Goal: Information Seeking & Learning: Find specific page/section

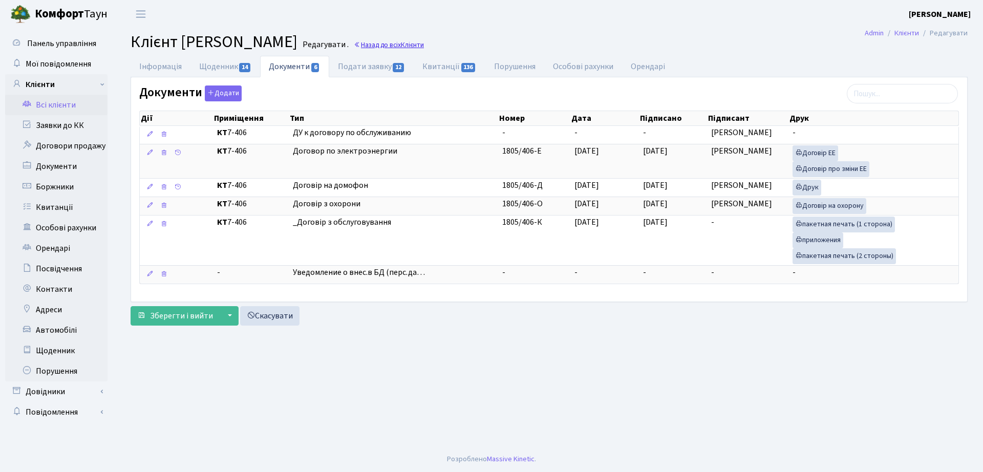
click at [424, 44] on link "Назад до всіх Клієнти" at bounding box center [389, 45] width 70 height 10
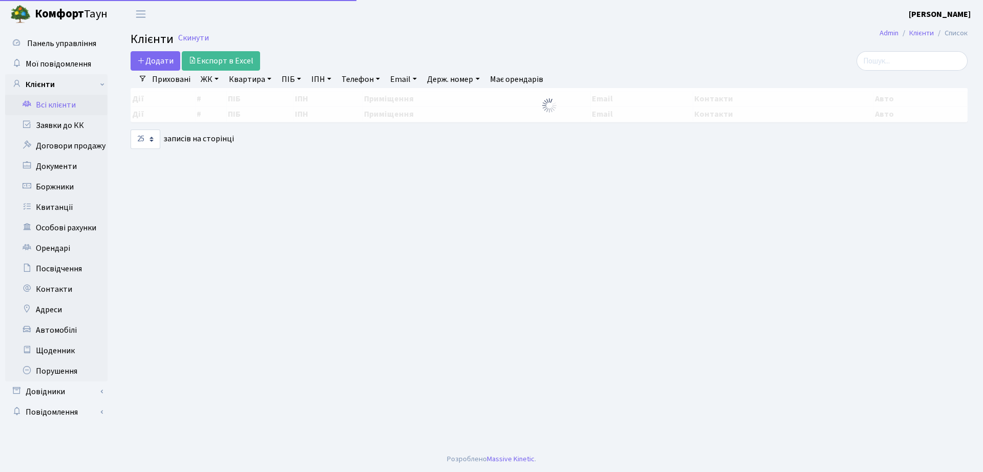
select select "25"
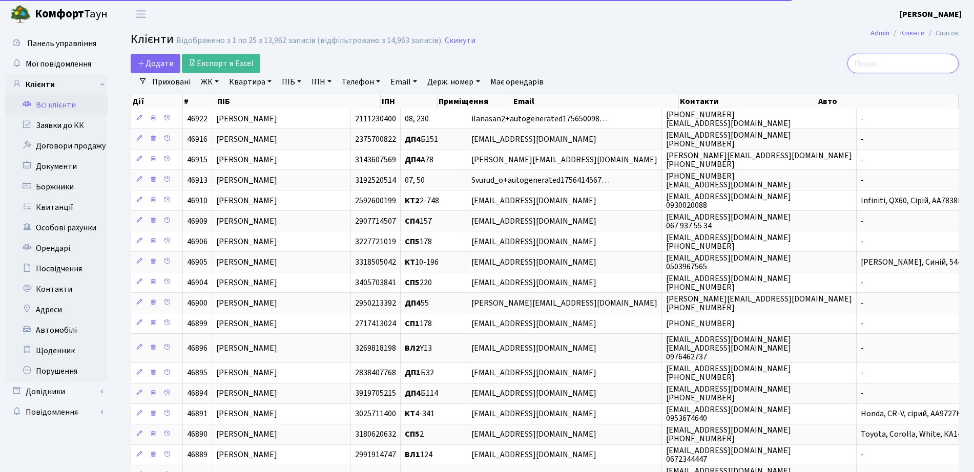
click at [923, 61] on input "search" at bounding box center [902, 63] width 111 height 19
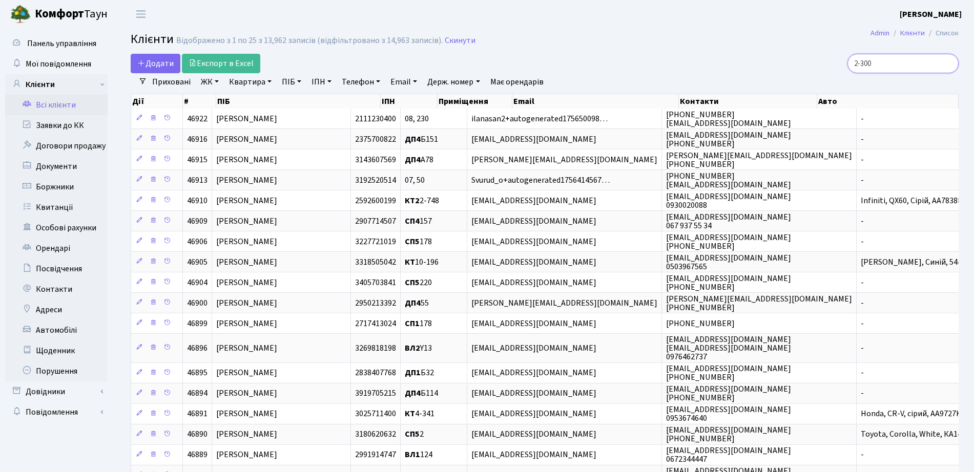
type input "2-300"
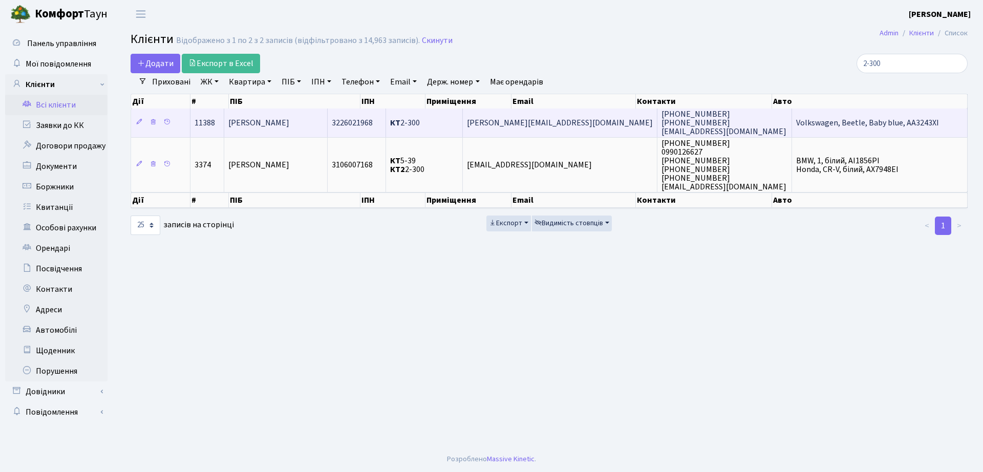
click at [370, 124] on span "3226021968" at bounding box center [352, 122] width 41 height 11
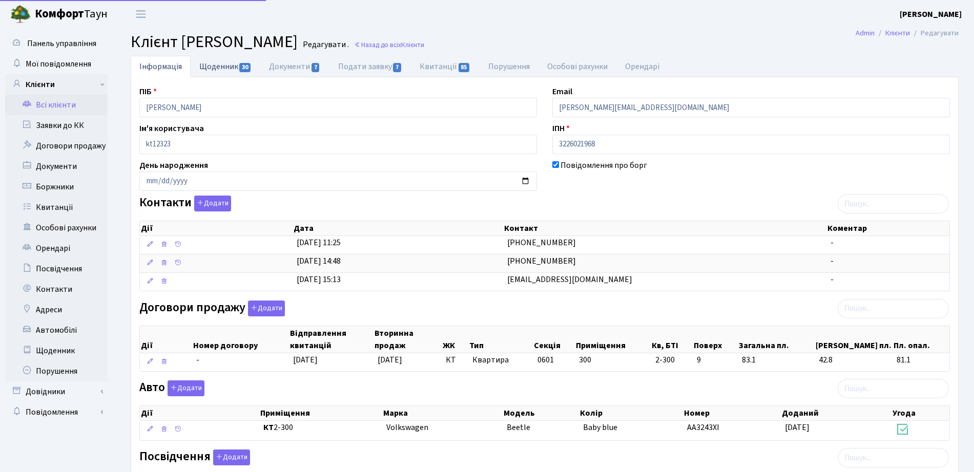
click at [214, 74] on link "Щоденник 30" at bounding box center [226, 66] width 70 height 21
select select "25"
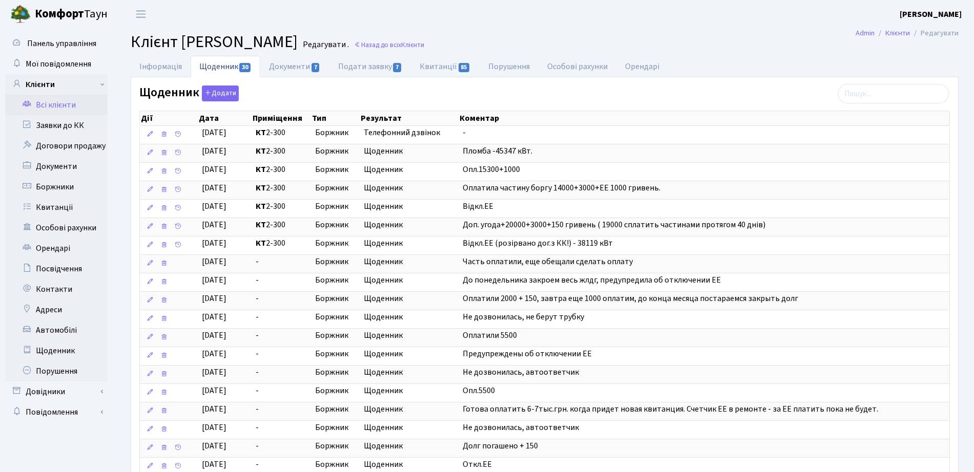
click at [258, 62] on link "Щоденник 30" at bounding box center [226, 67] width 70 height 22
click at [287, 59] on link "Документи 7" at bounding box center [294, 66] width 69 height 21
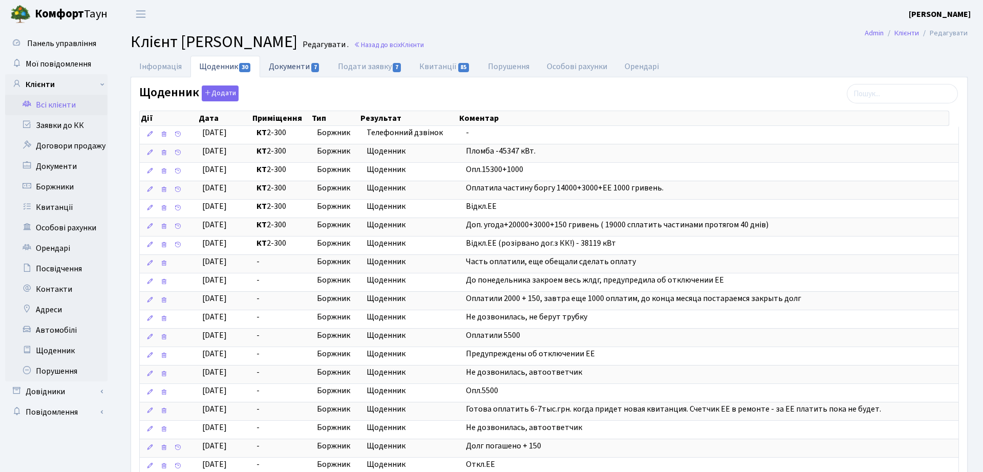
select select "25"
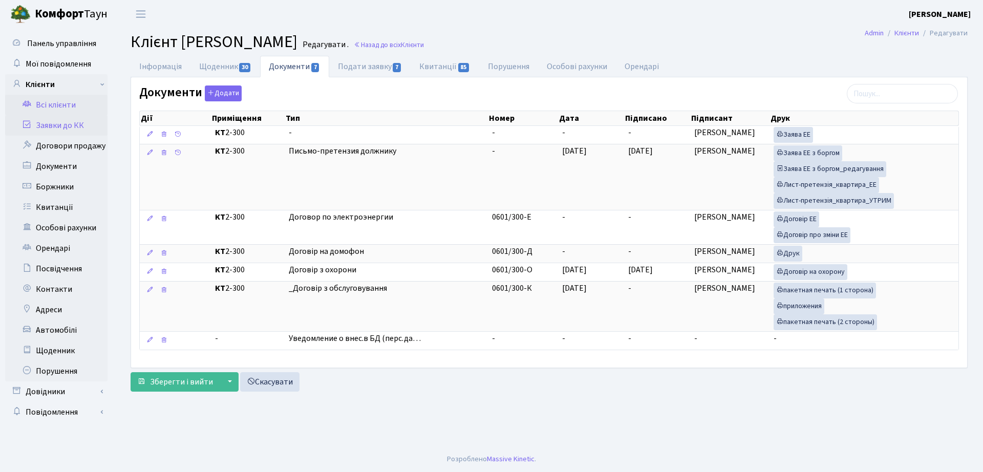
click at [59, 115] on link "Заявки до КК" at bounding box center [56, 125] width 102 height 20
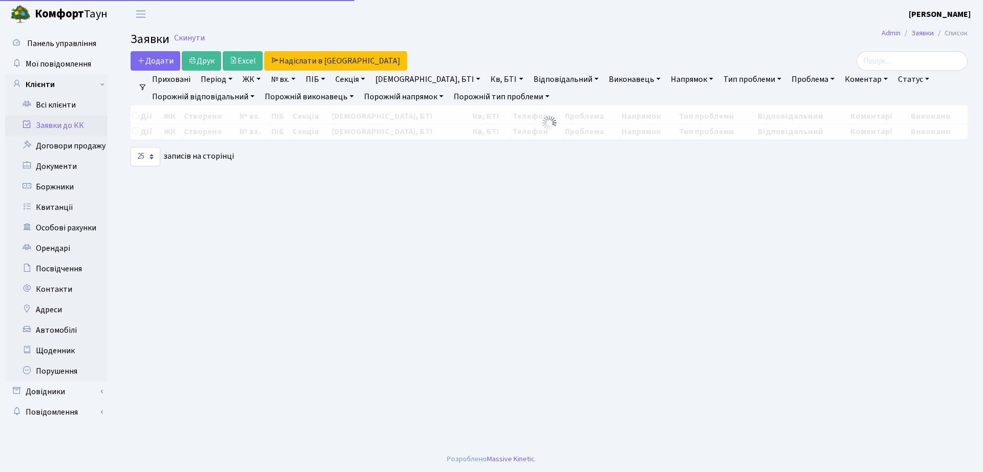
select select "25"
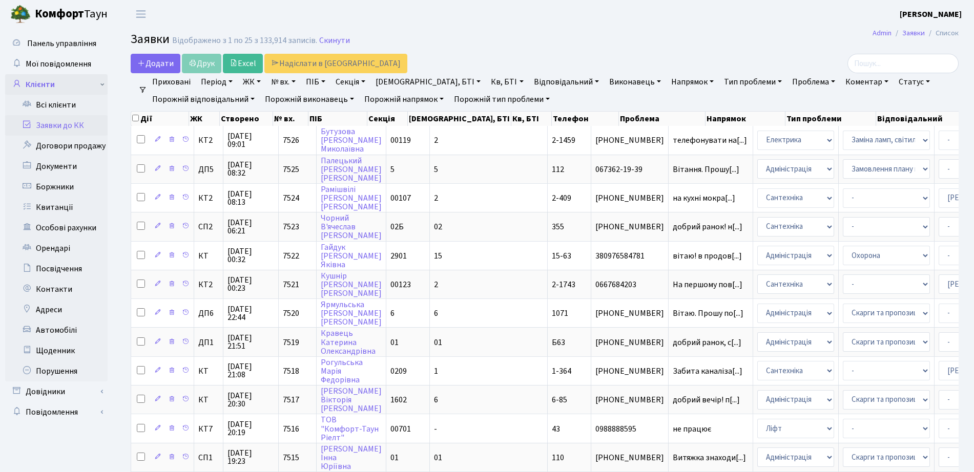
click at [72, 84] on link "Клієнти" at bounding box center [56, 84] width 102 height 20
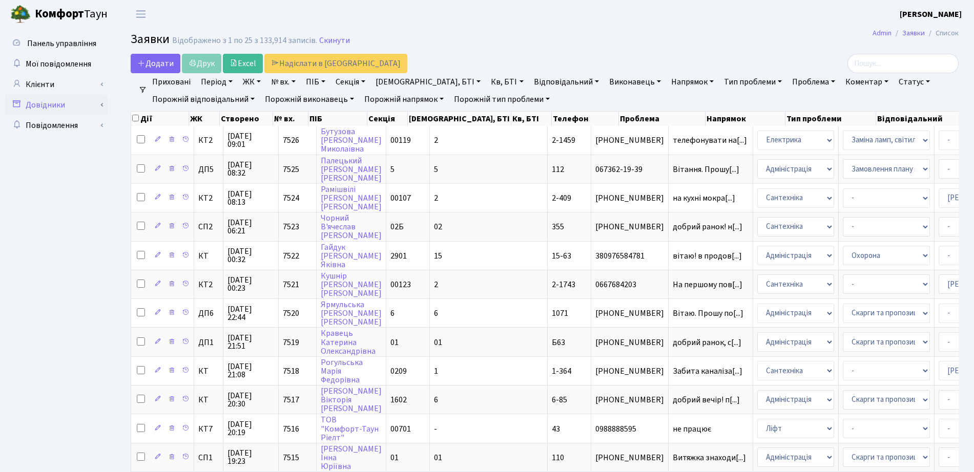
click at [83, 106] on link "Довідники" at bounding box center [56, 105] width 102 height 20
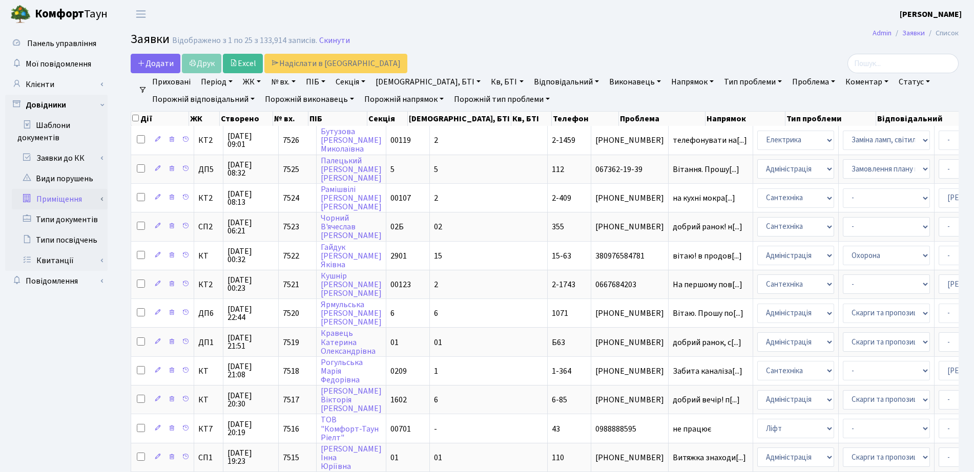
click at [72, 200] on link "Приміщення" at bounding box center [60, 199] width 96 height 20
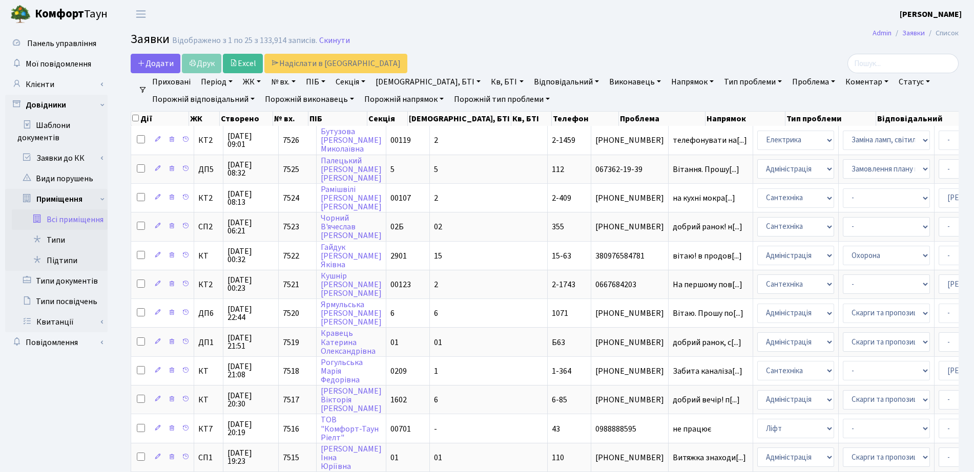
click at [69, 220] on link "Всі приміщення" at bounding box center [60, 219] width 96 height 20
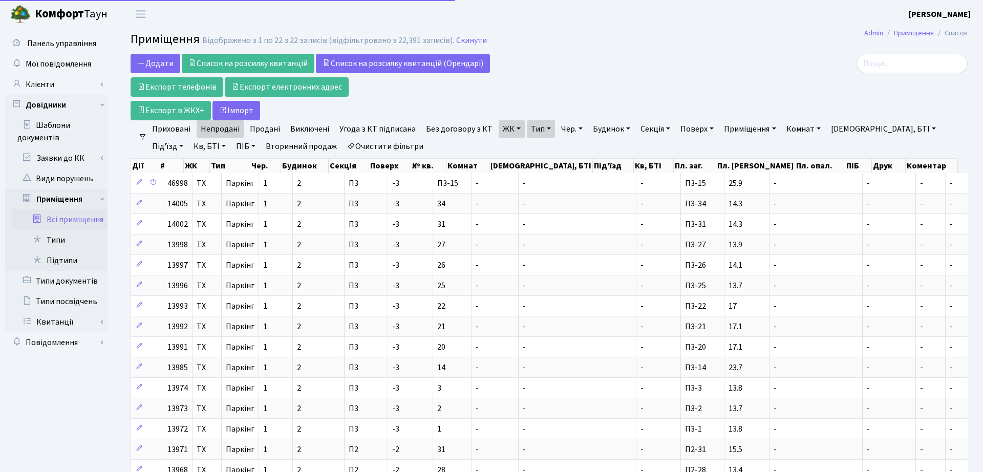
select select "25"
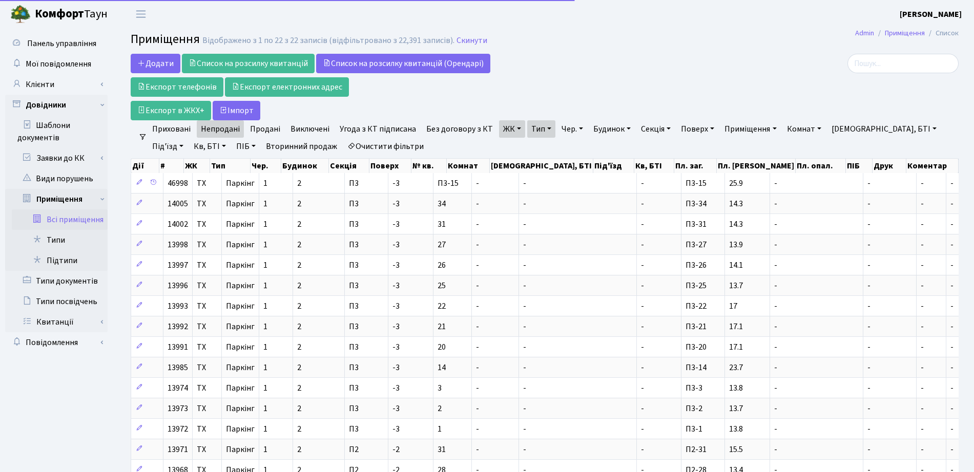
click at [350, 146] on link "Очистити фільтри" at bounding box center [385, 146] width 85 height 17
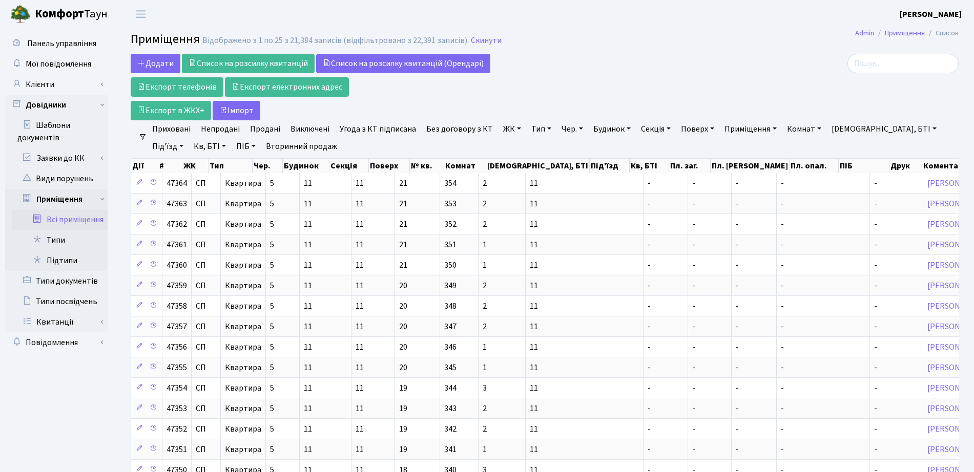
click at [499, 129] on link "ЖК" at bounding box center [512, 128] width 26 height 17
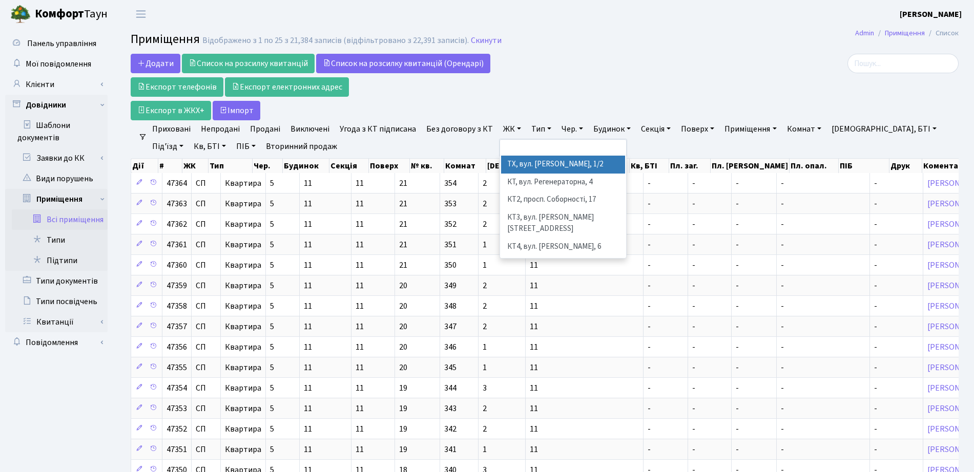
click at [513, 162] on li "ТХ, вул. [PERSON_NAME], 1/2" at bounding box center [563, 165] width 124 height 18
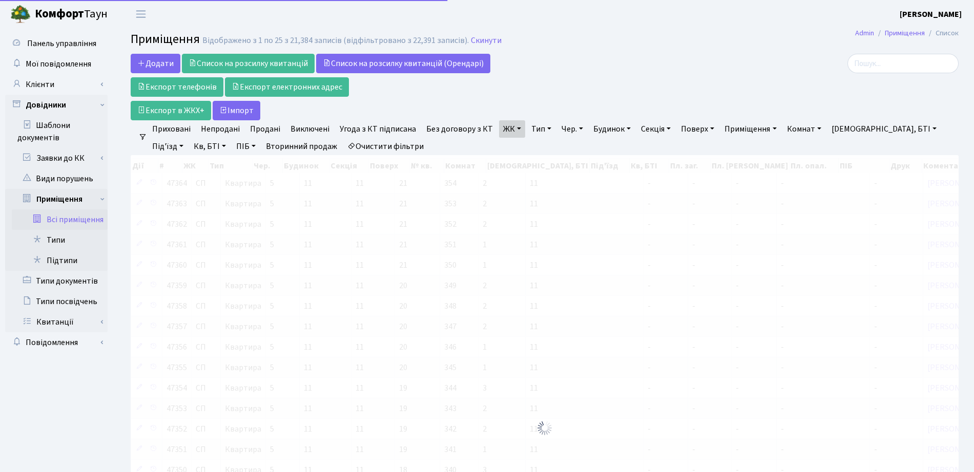
click at [532, 130] on link "Тип" at bounding box center [541, 128] width 28 height 17
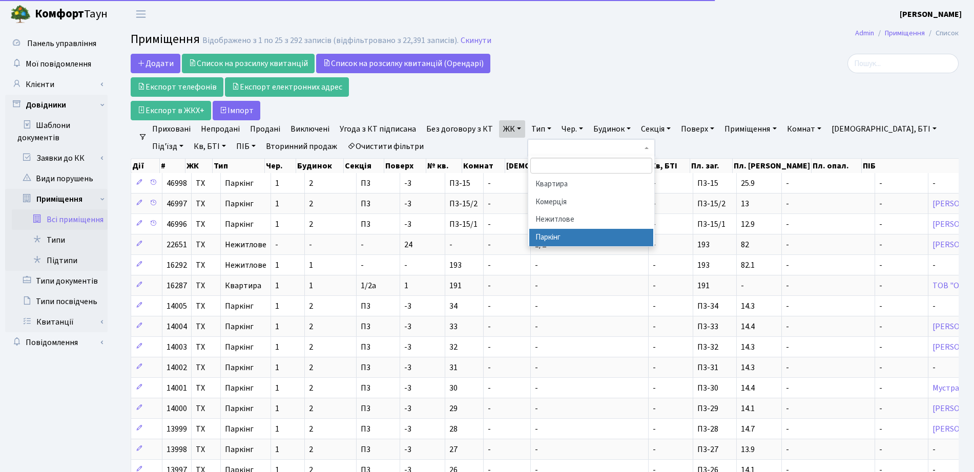
click at [551, 231] on li "Паркінг" at bounding box center [591, 238] width 124 height 18
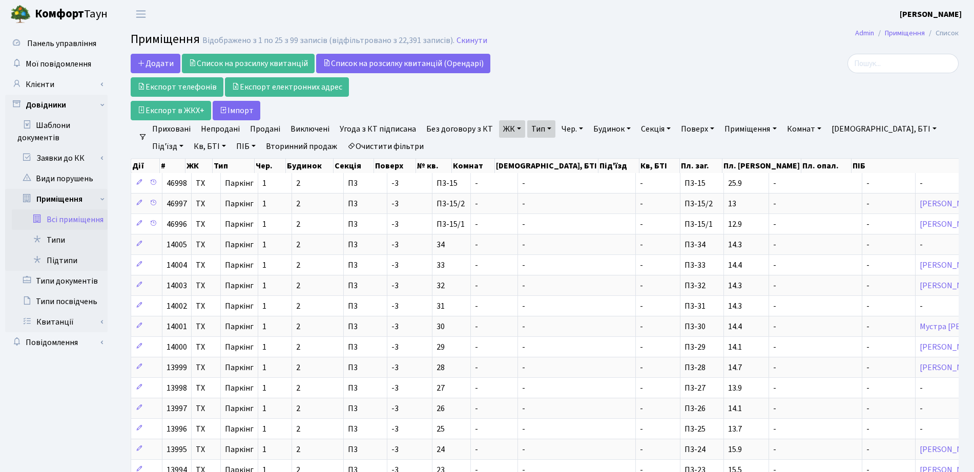
click at [301, 130] on link "Виключені" at bounding box center [309, 128] width 47 height 17
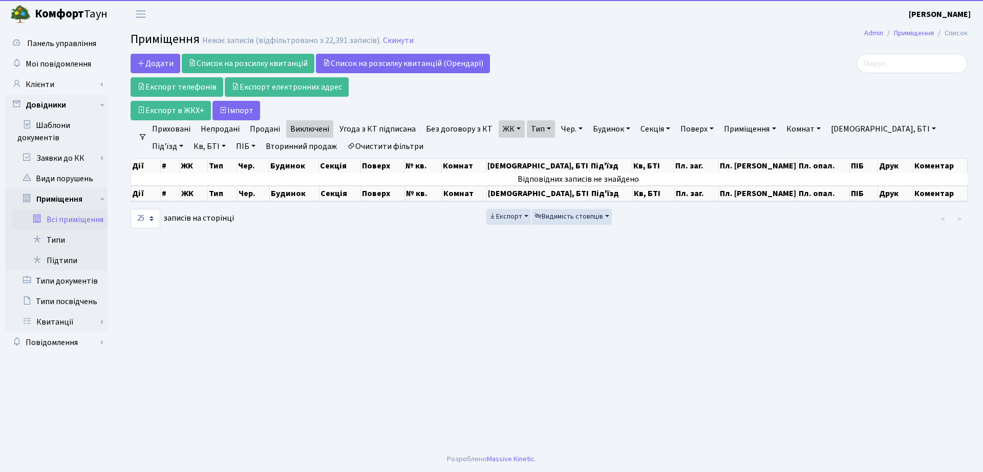
click at [270, 131] on link "Продані" at bounding box center [265, 128] width 38 height 17
click at [324, 129] on link "Виключені" at bounding box center [309, 128] width 47 height 17
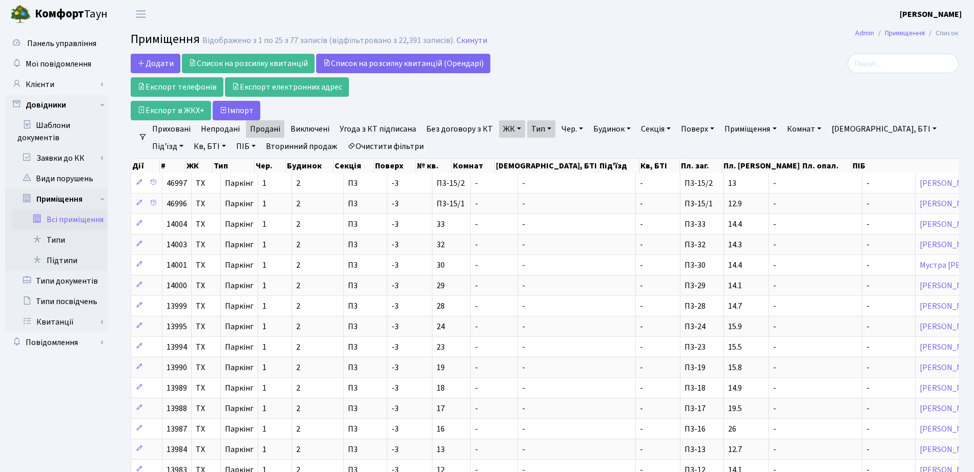
click at [513, 126] on link "ЖК" at bounding box center [512, 128] width 26 height 17
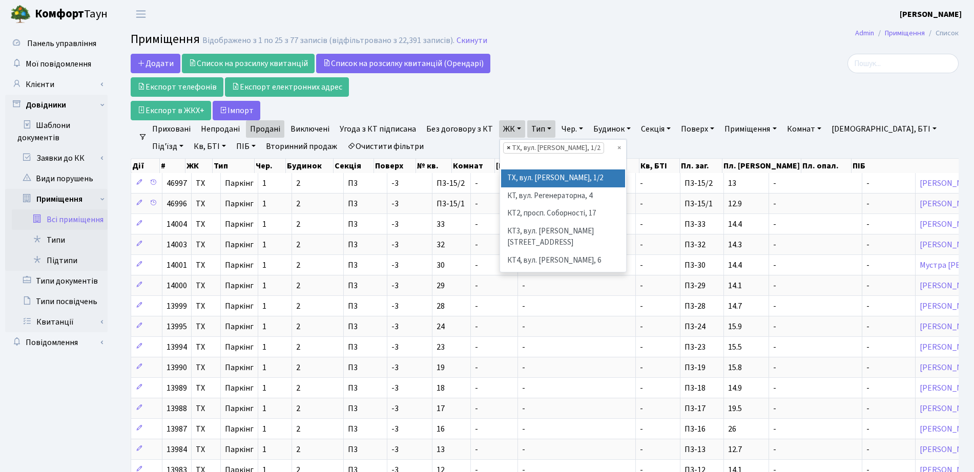
click at [507, 147] on span "×" at bounding box center [509, 148] width 4 height 10
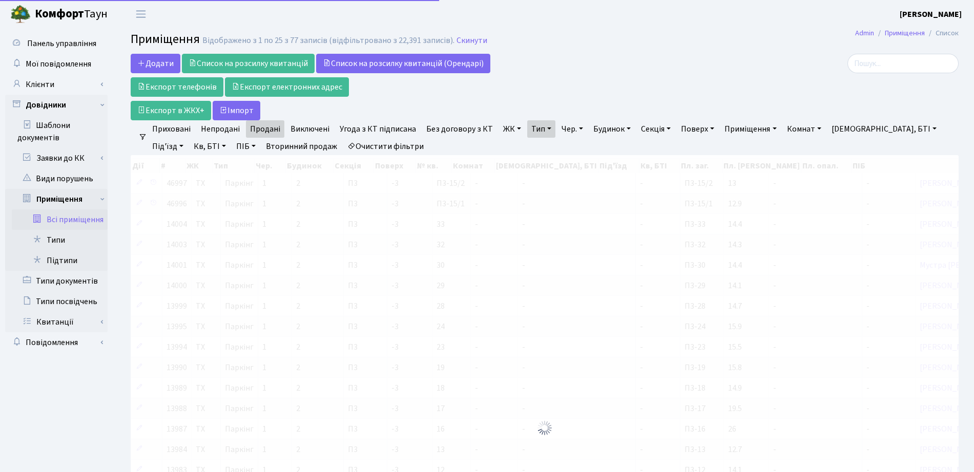
click at [500, 131] on link "ЖК" at bounding box center [512, 128] width 26 height 17
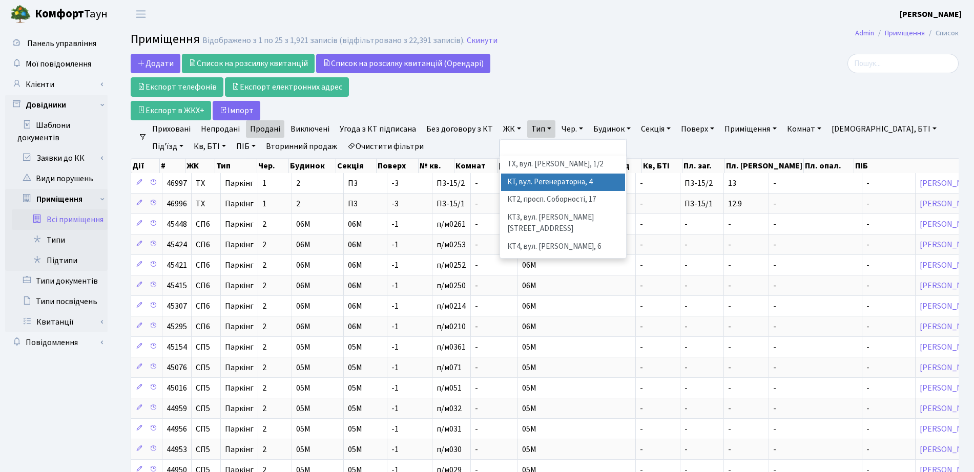
click at [524, 185] on li "КТ, вул. Регенераторна, 4" at bounding box center [563, 183] width 124 height 18
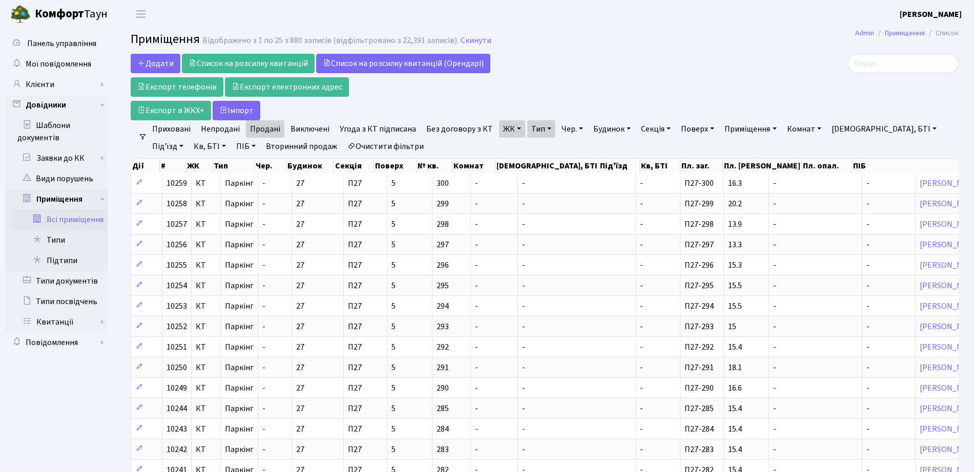
click at [661, 138] on ul "Приховані Непродані Продані Виключені Угода з КТ підписана Без договору з КТ ЖК…" at bounding box center [548, 137] width 803 height 35
click at [665, 125] on link "Секція" at bounding box center [656, 128] width 38 height 17
click at [671, 147] on input "text" at bounding box center [667, 148] width 60 height 19
click at [218, 132] on link "Непродані" at bounding box center [220, 128] width 47 height 17
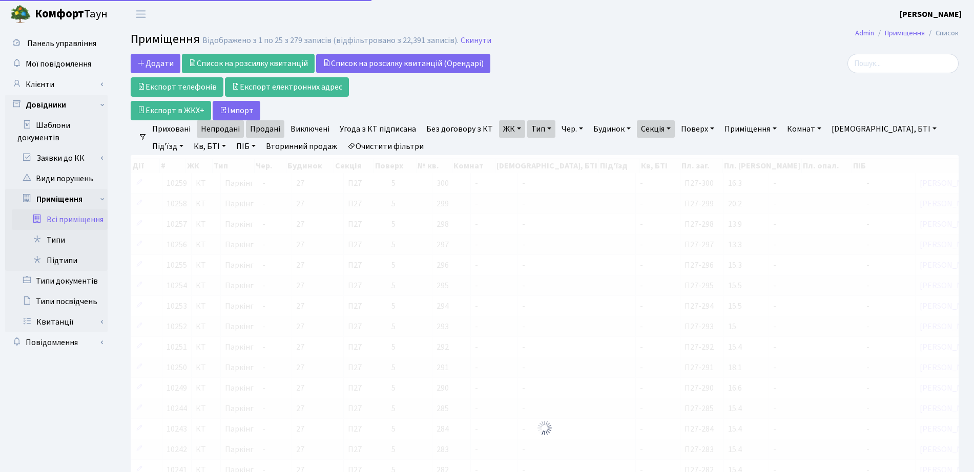
click at [257, 129] on link "Продані" at bounding box center [265, 128] width 38 height 17
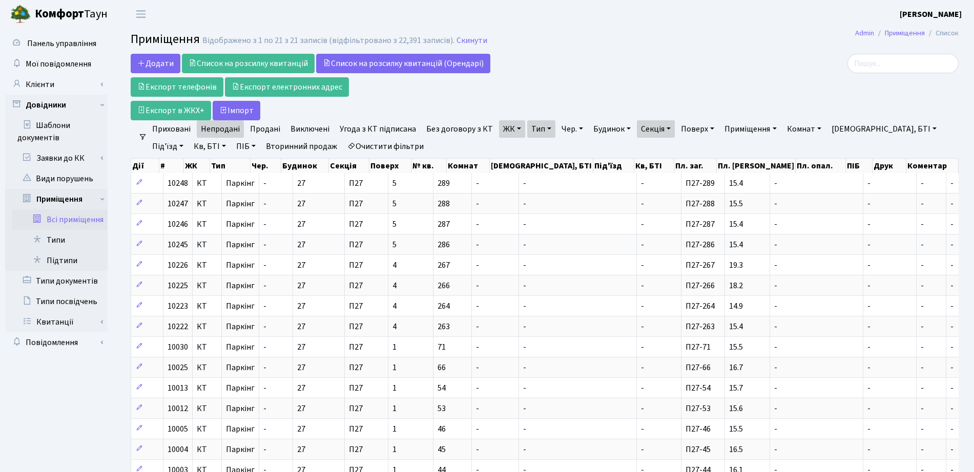
click at [513, 127] on link "ЖК" at bounding box center [512, 128] width 26 height 17
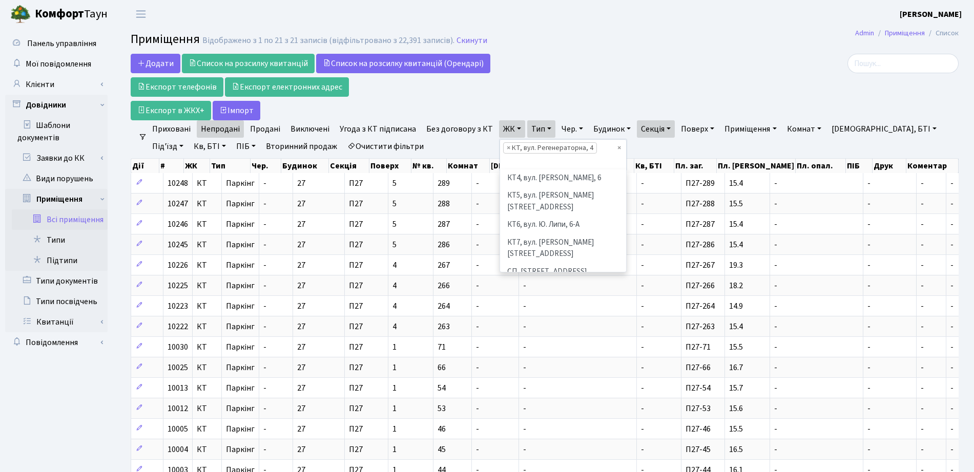
scroll to position [64, 0]
click at [529, 252] on li "КТ7, вул. [PERSON_NAME][STREET_ADDRESS]" at bounding box center [563, 266] width 124 height 29
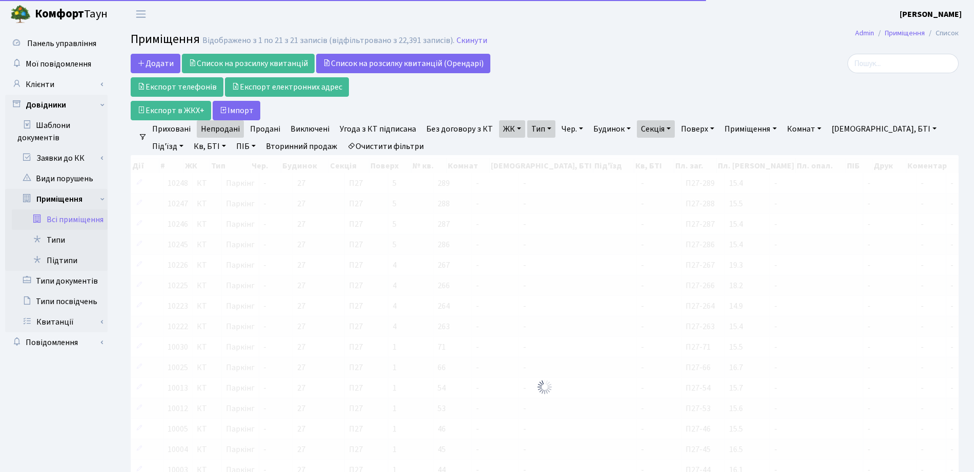
click at [506, 123] on link "ЖК" at bounding box center [512, 128] width 26 height 17
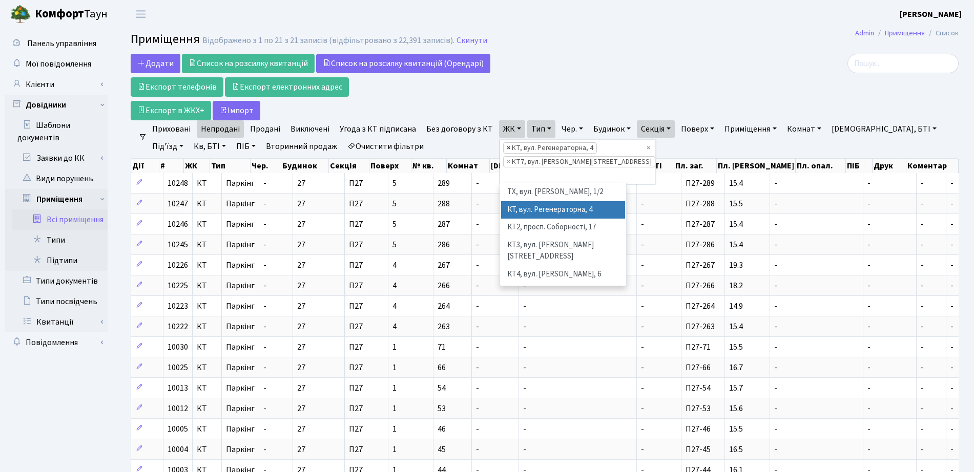
click at [507, 147] on span "×" at bounding box center [509, 148] width 4 height 10
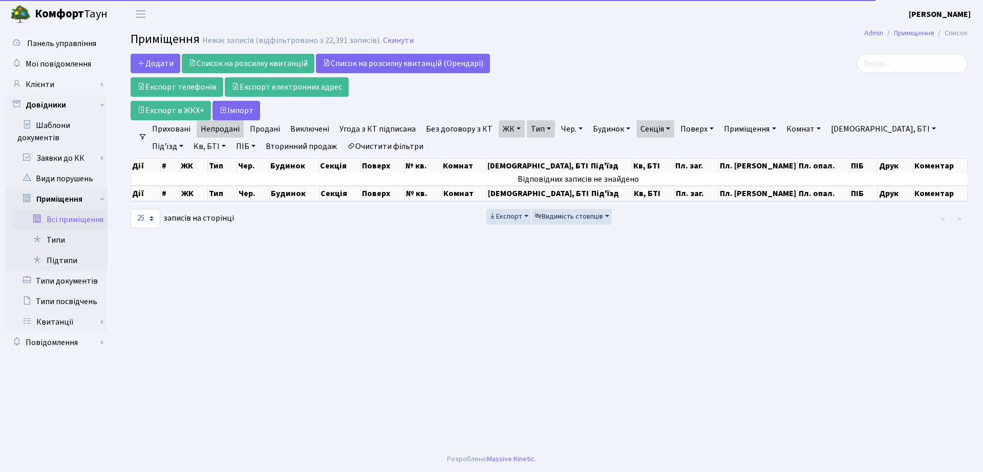
click at [656, 129] on link "Секція" at bounding box center [656, 128] width 38 height 17
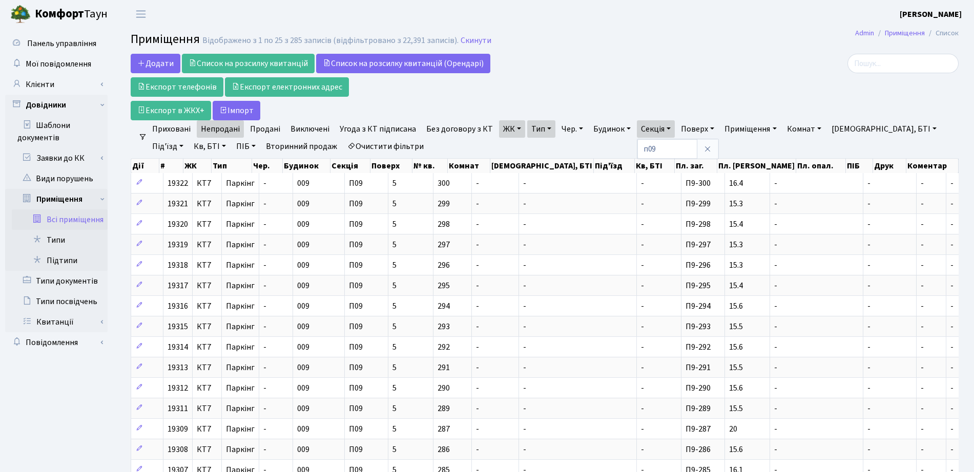
click at [266, 130] on link "Продані" at bounding box center [265, 128] width 38 height 17
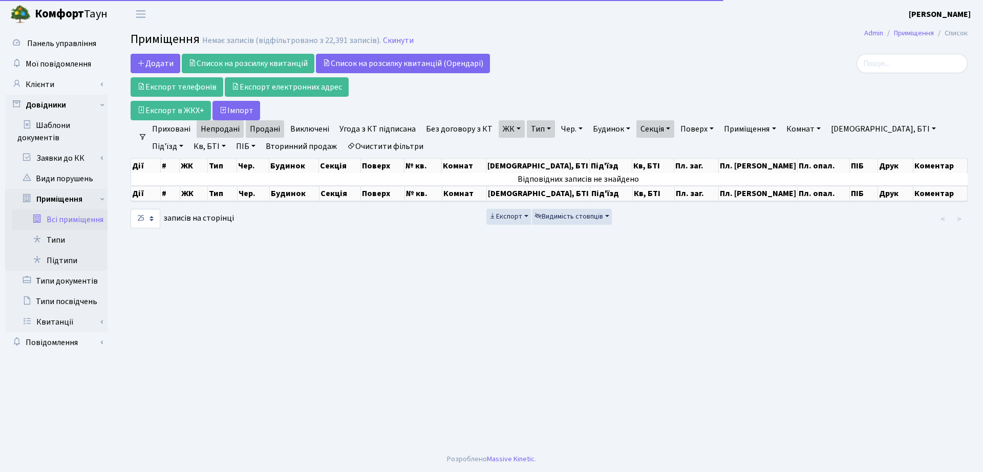
click at [228, 129] on link "Непродані" at bounding box center [220, 128] width 47 height 17
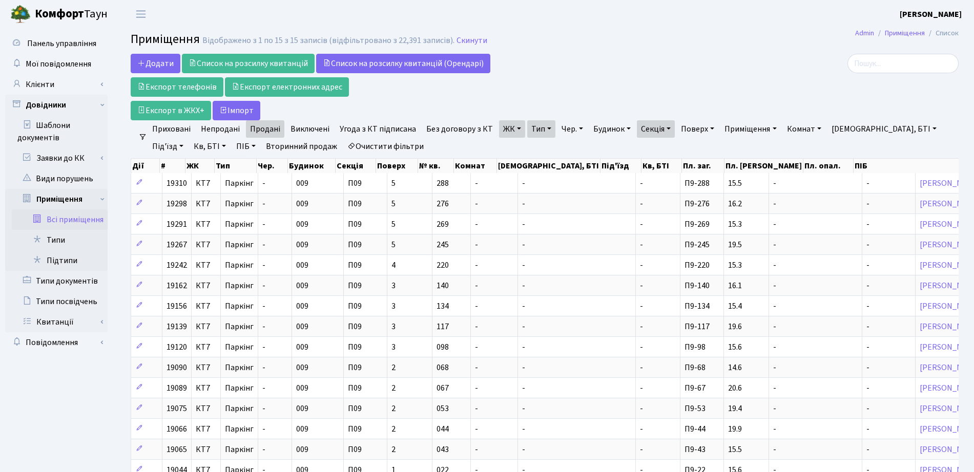
click at [651, 127] on link "Секція" at bounding box center [656, 128] width 38 height 17
type input "п10"
